Goal: Book appointment/travel/reservation

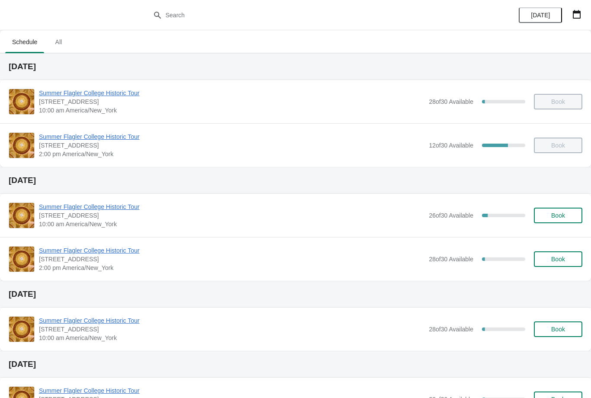
click at [575, 15] on icon "button" at bounding box center [577, 14] width 9 height 9
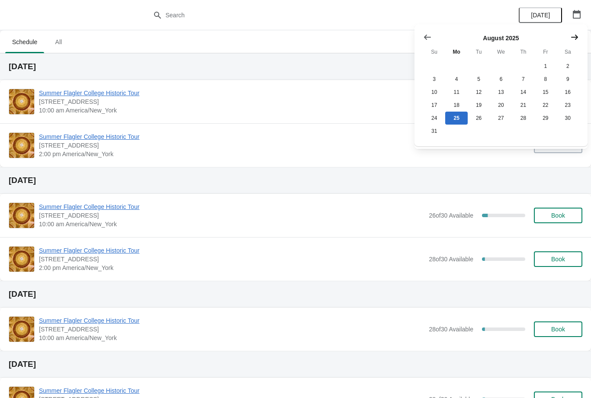
click at [570, 38] on button "Show next month, September 2025" at bounding box center [575, 37] width 16 height 16
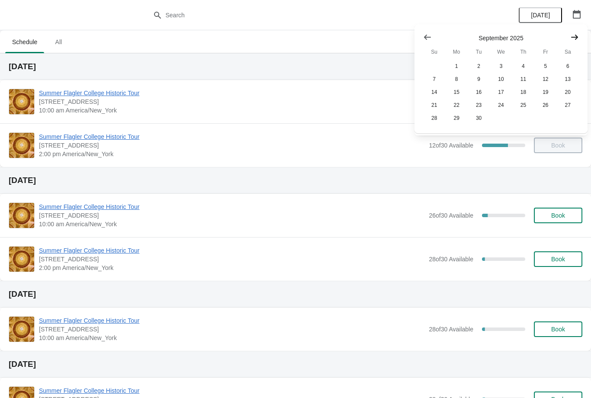
click at [571, 37] on icon "Show next month, October 2025" at bounding box center [575, 37] width 9 height 9
click at [572, 34] on icon "Show next month, November 2025" at bounding box center [575, 37] width 9 height 9
click at [590, 191] on div "[DATE]" at bounding box center [295, 180] width 591 height 27
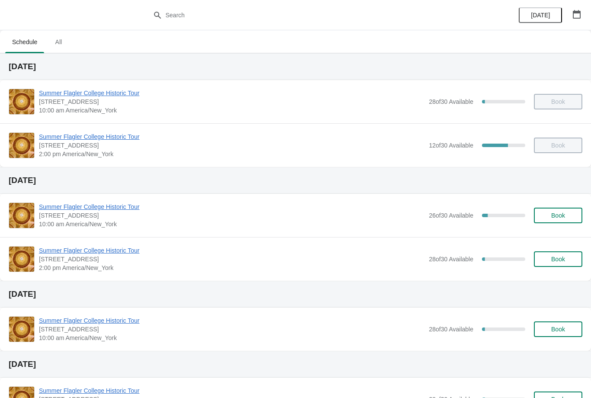
click at [574, 3] on div "[DATE]" at bounding box center [550, 15] width 82 height 30
click at [574, 13] on icon "button" at bounding box center [577, 14] width 9 height 9
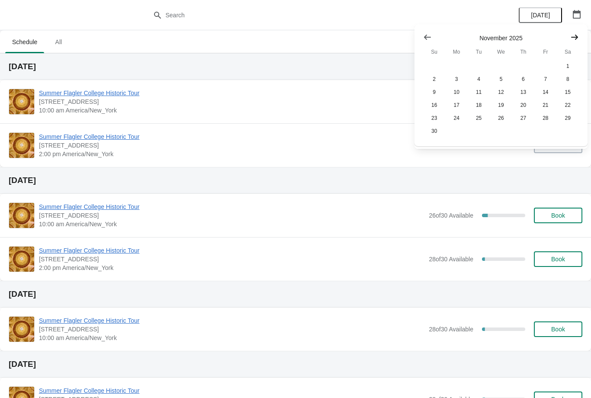
click at [571, 39] on icon "Show next month, December 2025" at bounding box center [575, 37] width 9 height 9
click at [575, 39] on icon "Show next month, January 2026" at bounding box center [575, 37] width 9 height 9
click at [571, 37] on icon "Show next month, February 2026" at bounding box center [575, 37] width 9 height 9
click at [431, 35] on icon "Show previous month, January 2026" at bounding box center [427, 37] width 9 height 9
click at [430, 35] on icon "Show previous month, December 2025" at bounding box center [427, 37] width 9 height 9
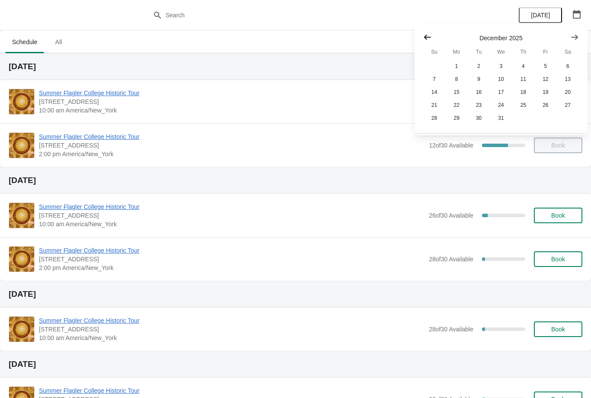
click at [431, 35] on icon "Show previous month, November 2025" at bounding box center [427, 37] width 9 height 9
click at [566, 105] on button "22" at bounding box center [568, 105] width 22 height 13
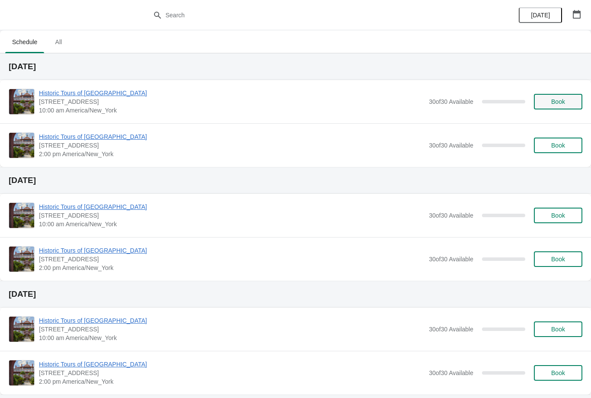
click at [561, 105] on span "Book" at bounding box center [558, 101] width 14 height 7
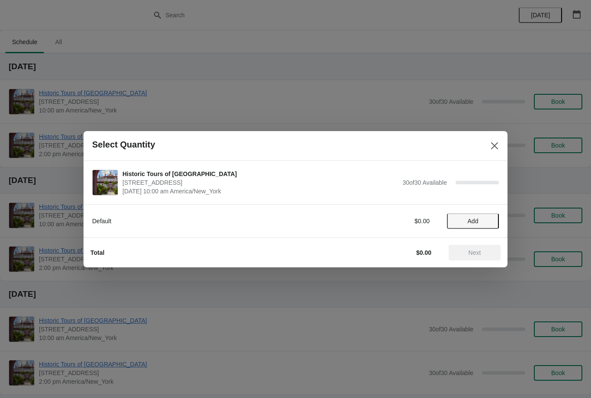
click at [472, 221] on span "Add" at bounding box center [473, 221] width 11 height 7
click at [491, 224] on icon at bounding box center [488, 220] width 9 height 9
click at [480, 249] on span "Next" at bounding box center [475, 252] width 13 height 7
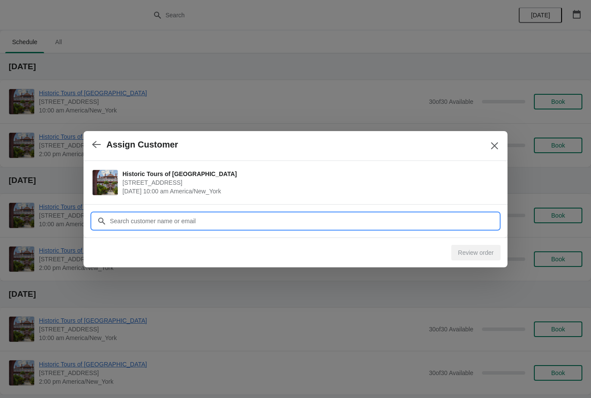
click at [368, 225] on input "Customer" at bounding box center [305, 221] width 390 height 16
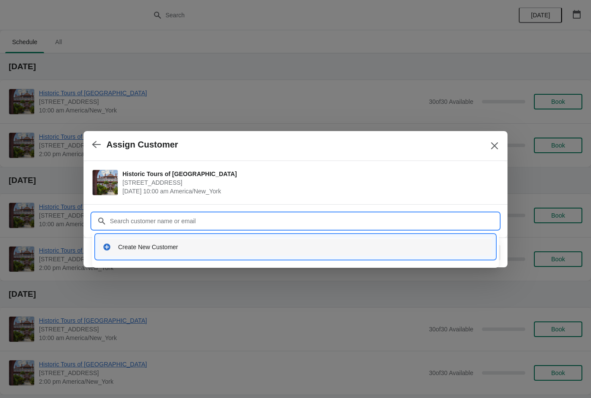
click at [241, 251] on div "Create New Customer" at bounding box center [303, 247] width 371 height 9
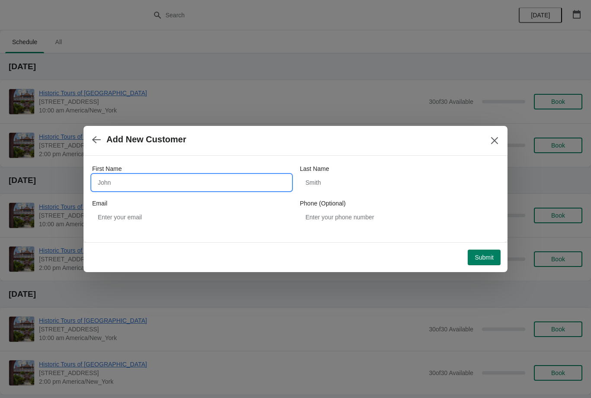
click at [264, 190] on input "First Name" at bounding box center [191, 183] width 199 height 16
type input "[PERSON_NAME]"
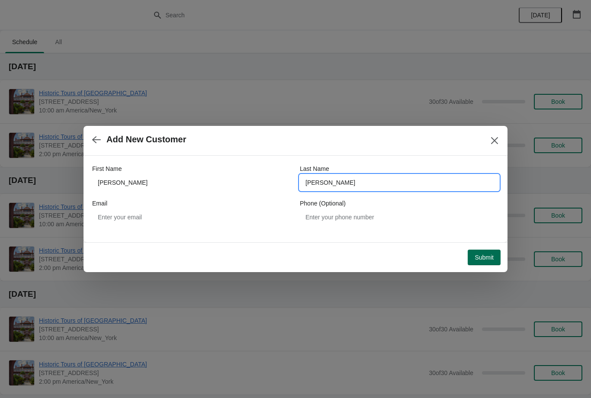
type input "[PERSON_NAME]"
click at [489, 261] on span "Submit" at bounding box center [484, 257] width 19 height 7
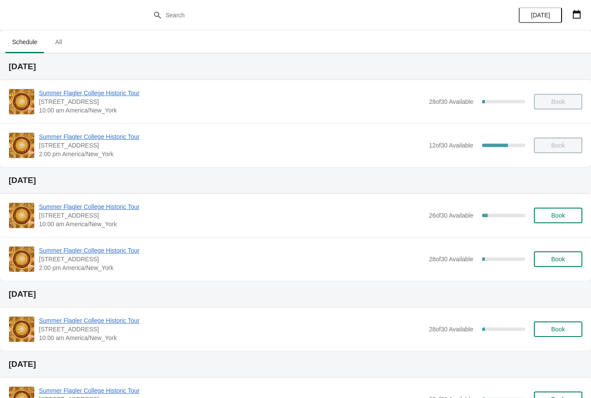
click at [569, 20] on button "button" at bounding box center [577, 14] width 16 height 16
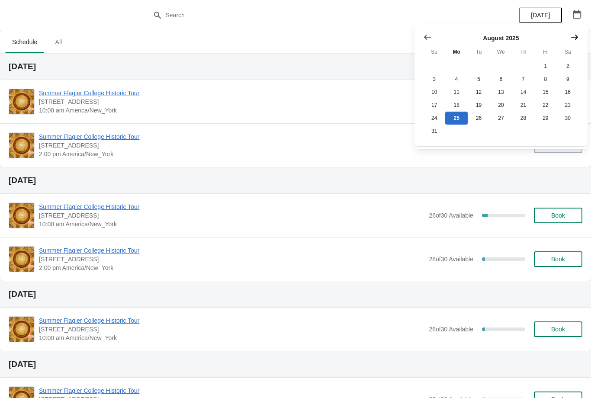
click at [578, 38] on icon "Show next month, September 2025" at bounding box center [575, 37] width 9 height 9
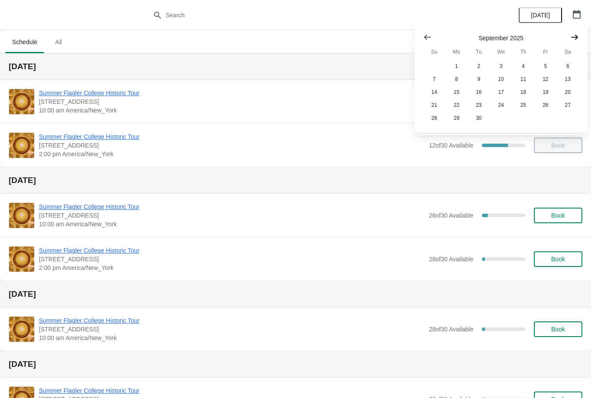
click at [580, 40] on button "Show next month, October 2025" at bounding box center [575, 37] width 16 height 16
click at [577, 39] on icon "Show next month, November 2025" at bounding box center [575, 37] width 9 height 9
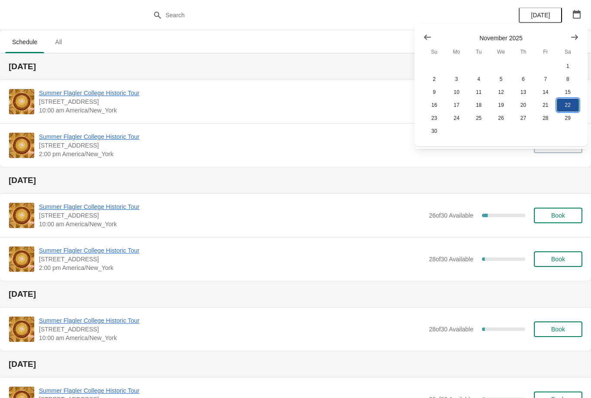
click at [568, 108] on button "22" at bounding box center [568, 105] width 22 height 13
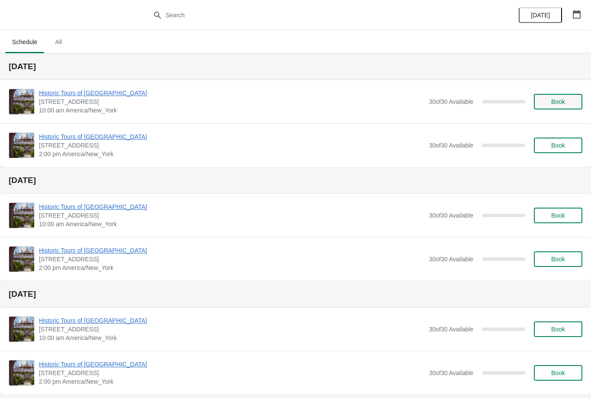
click at [562, 100] on span "Book" at bounding box center [558, 101] width 14 height 7
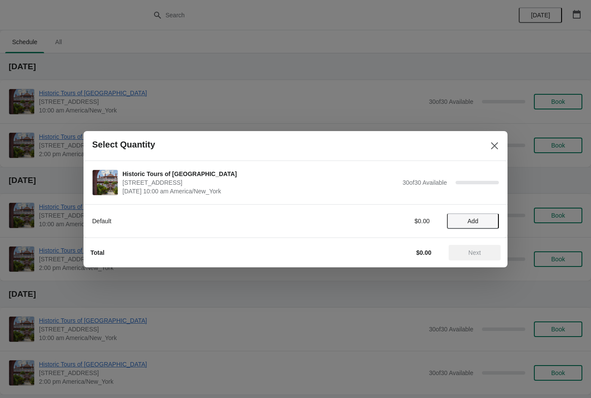
click at [490, 226] on button "Add" at bounding box center [473, 221] width 52 height 16
click at [489, 222] on icon at bounding box center [488, 220] width 9 height 9
click at [489, 257] on button "Next" at bounding box center [475, 253] width 52 height 16
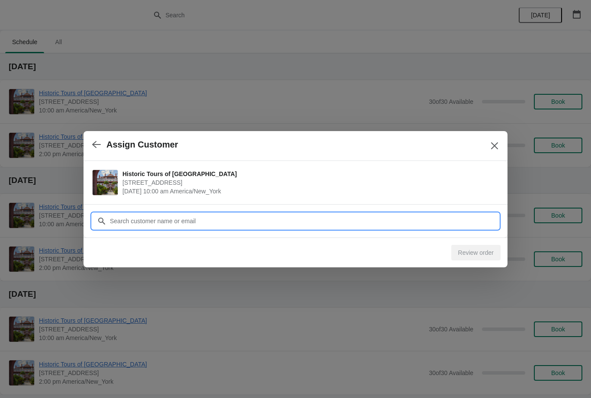
click at [410, 223] on input "Customer" at bounding box center [305, 221] width 390 height 16
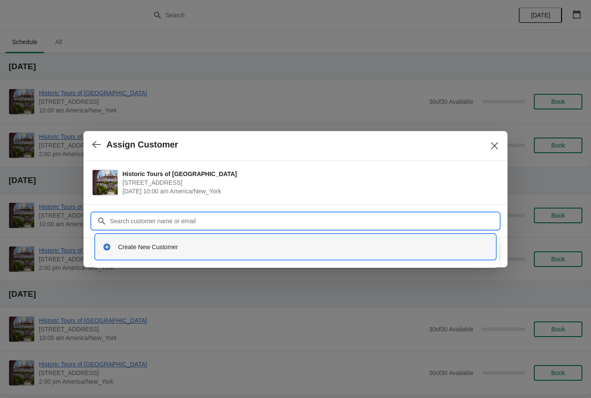
click at [304, 245] on div "Create New Customer" at bounding box center [303, 247] width 371 height 9
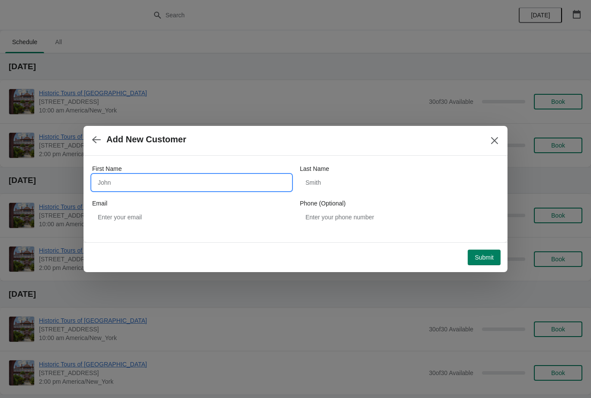
click at [254, 185] on input "First Name" at bounding box center [191, 183] width 199 height 16
type input "Patricia"
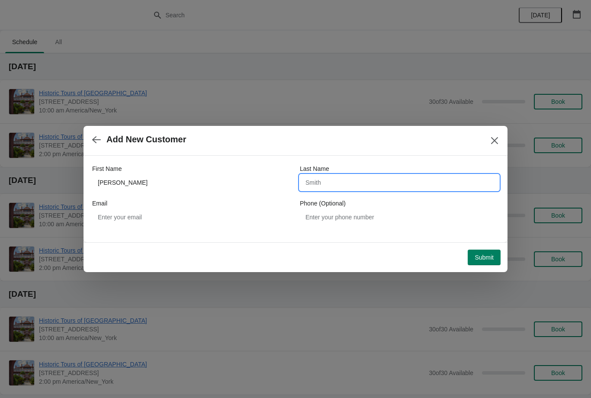
type input "L"
type input "Kingerly"
click at [491, 256] on span "Submit" at bounding box center [484, 257] width 19 height 7
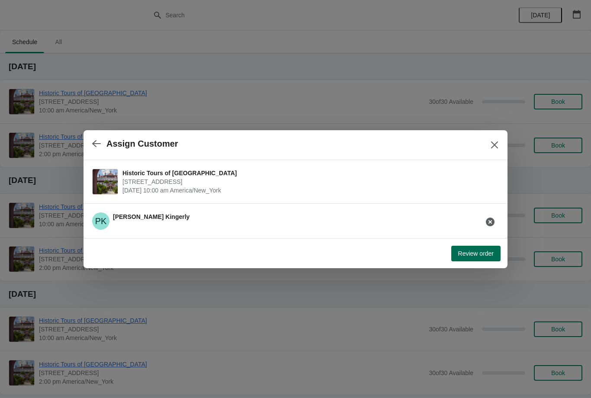
click at [478, 247] on button "Review order" at bounding box center [475, 254] width 49 height 16
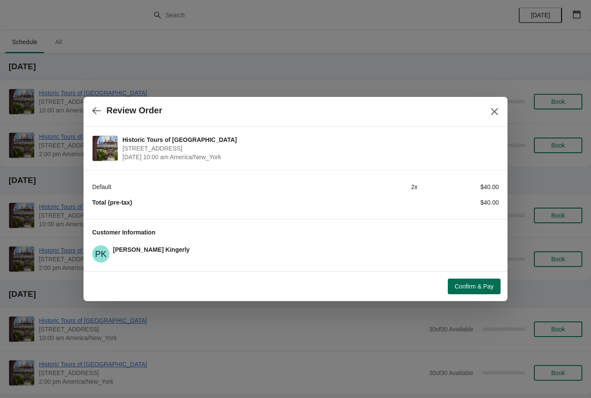
click at [464, 288] on span "Confirm & Pay" at bounding box center [474, 286] width 39 height 7
